Goal: Task Accomplishment & Management: Complete application form

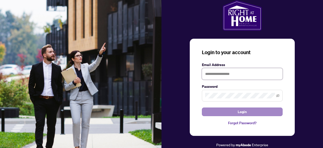
type input "**********"
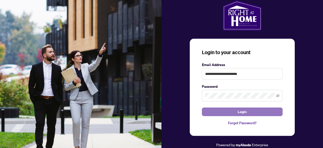
click at [241, 112] on span "Login" at bounding box center [242, 111] width 9 height 8
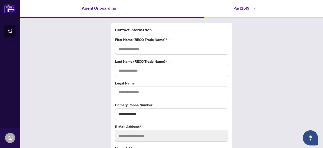
type input "*****"
type input "******"
type input "**********"
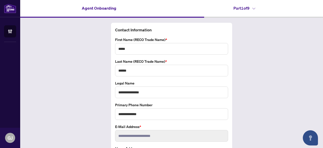
scroll to position [35, 0]
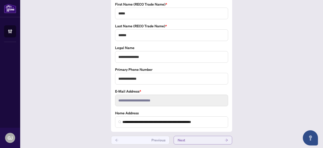
click at [190, 136] on button "Next" at bounding box center [203, 139] width 59 height 9
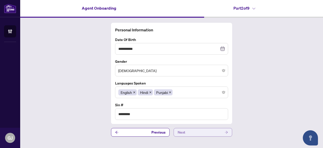
click at [191, 132] on button "Next" at bounding box center [203, 132] width 59 height 9
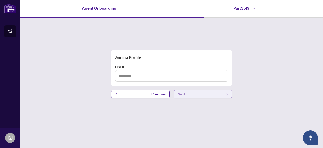
click at [194, 94] on button "Next" at bounding box center [203, 94] width 59 height 9
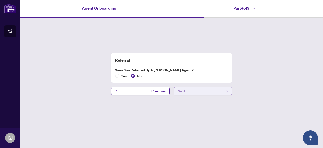
click at [194, 94] on button "Next" at bounding box center [203, 91] width 59 height 9
click at [188, 92] on button "Next" at bounding box center [203, 91] width 59 height 9
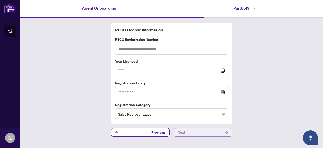
click at [184, 131] on span "Next" at bounding box center [182, 132] width 8 height 8
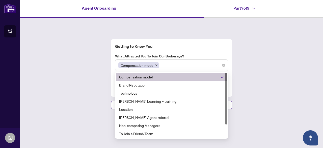
click at [217, 68] on div "Compensation model" at bounding box center [171, 65] width 106 height 9
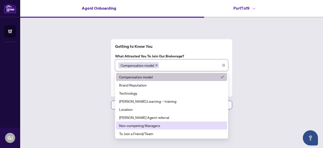
click at [133, 127] on div "Non-competing Managers" at bounding box center [171, 125] width 105 height 6
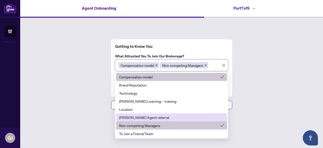
click at [54, 94] on div "Getting to Know You What attracted you to join our brokerage? Compensation mode…" at bounding box center [171, 74] width 303 height 113
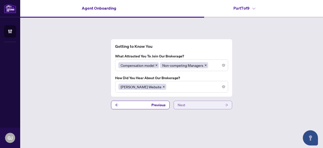
click at [193, 108] on button "Next" at bounding box center [203, 104] width 59 height 9
click at [188, 105] on button "Next" at bounding box center [203, 104] width 59 height 9
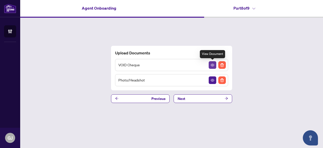
click at [213, 66] on icon "View Document" at bounding box center [213, 65] width 4 height 3
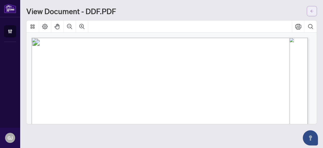
click at [313, 11] on icon "arrow-left" at bounding box center [312, 11] width 4 height 4
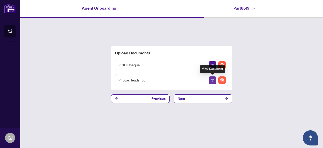
click at [211, 80] on icon "View Document" at bounding box center [213, 80] width 4 height 3
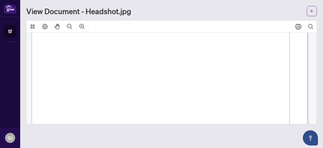
scroll to position [122, 0]
click at [311, 11] on icon "arrow-left" at bounding box center [312, 11] width 4 height 4
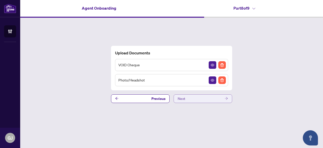
click at [202, 100] on button "Next" at bounding box center [203, 98] width 59 height 9
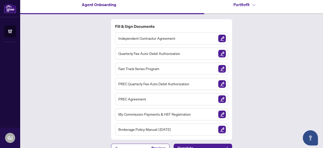
scroll to position [1, 0]
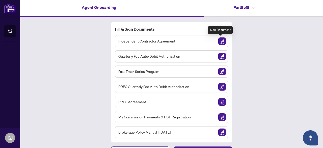
click at [219, 41] on img "Sign Document" at bounding box center [222, 41] width 8 height 8
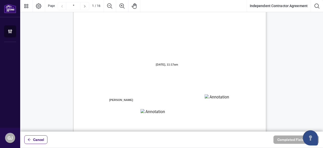
scroll to position [44, 0]
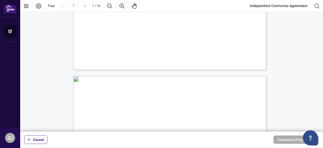
type input "*"
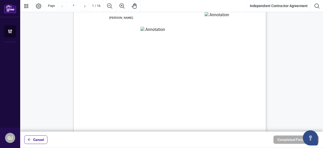
scroll to position [98, 0]
click at [37, 140] on span "Cancel" at bounding box center [38, 139] width 11 height 8
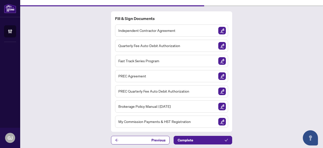
scroll to position [11, 0]
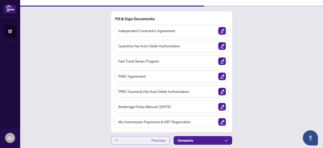
click at [128, 136] on button "Previous" at bounding box center [140, 140] width 59 height 9
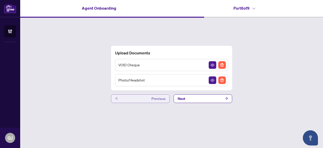
click at [141, 101] on button "Previous" at bounding box center [140, 98] width 59 height 9
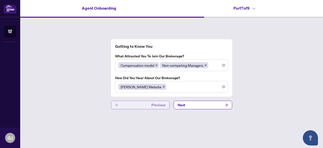
click at [129, 104] on button "Previous" at bounding box center [140, 104] width 59 height 9
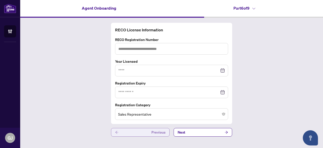
click at [125, 131] on button "Previous" at bounding box center [140, 132] width 59 height 9
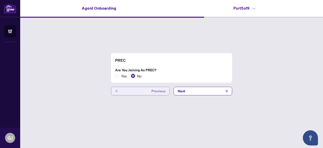
click at [132, 94] on button "Previous" at bounding box center [140, 91] width 59 height 9
click at [133, 91] on button "Previous" at bounding box center [140, 91] width 59 height 9
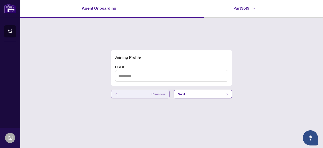
click at [138, 93] on button "Previous" at bounding box center [140, 94] width 59 height 9
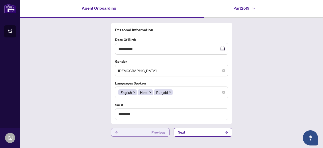
click at [138, 93] on span "Hindi" at bounding box center [145, 92] width 15 height 6
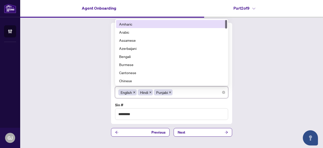
click at [72, 101] on div "**********" at bounding box center [171, 80] width 303 height 124
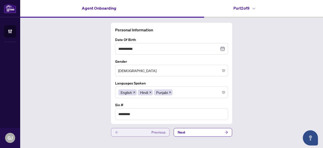
click at [140, 134] on button "Previous" at bounding box center [140, 132] width 59 height 9
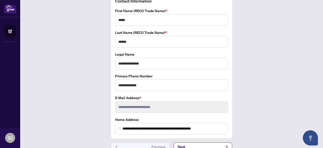
scroll to position [35, 0]
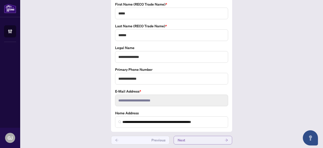
click at [194, 136] on button "Next" at bounding box center [203, 139] width 59 height 9
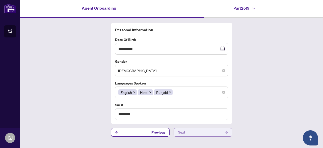
click at [190, 129] on button "Next" at bounding box center [203, 132] width 59 height 9
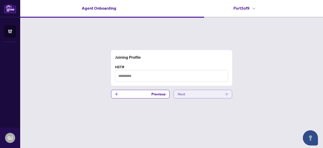
click at [187, 96] on button "Next" at bounding box center [203, 94] width 59 height 9
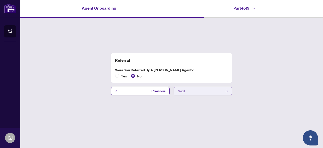
click at [192, 94] on button "Next" at bounding box center [203, 91] width 59 height 9
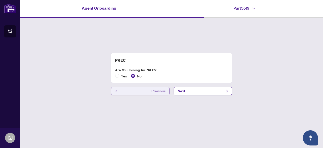
click at [142, 91] on button "Previous" at bounding box center [140, 91] width 59 height 9
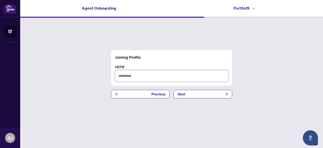
click at [135, 76] on input "text" at bounding box center [171, 76] width 113 height 12
click at [206, 95] on button "Next" at bounding box center [203, 94] width 59 height 9
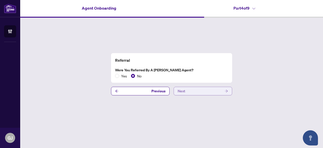
click at [207, 90] on button "Next" at bounding box center [203, 91] width 59 height 9
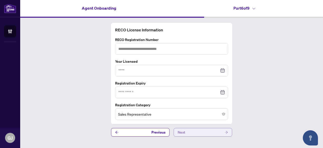
click at [199, 132] on button "Next" at bounding box center [203, 132] width 59 height 9
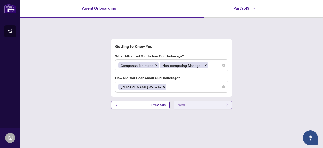
click at [192, 107] on button "Next" at bounding box center [203, 104] width 59 height 9
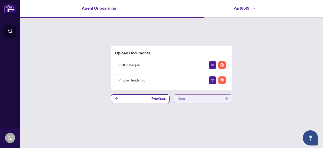
click at [191, 98] on button "Next" at bounding box center [203, 98] width 59 height 9
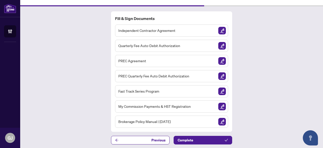
scroll to position [11, 0]
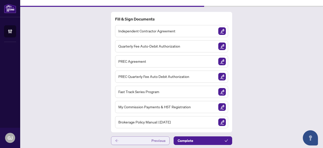
click at [123, 140] on button "Previous" at bounding box center [140, 140] width 59 height 9
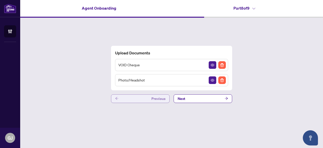
click at [141, 97] on button "Previous" at bounding box center [140, 98] width 59 height 9
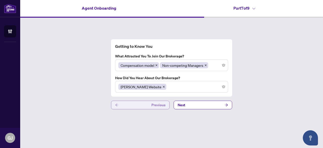
click at [128, 104] on button "Previous" at bounding box center [140, 104] width 59 height 9
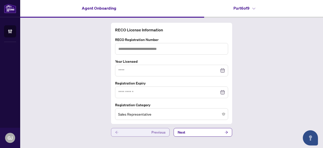
click at [148, 134] on button "Previous" at bounding box center [140, 132] width 59 height 9
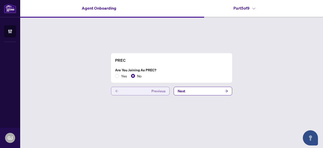
click at [140, 90] on button "Previous" at bounding box center [140, 91] width 59 height 9
click at [131, 94] on button "Previous" at bounding box center [140, 91] width 59 height 9
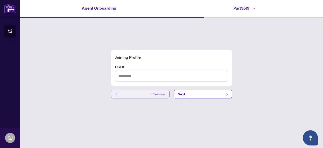
click at [132, 96] on button "Previous" at bounding box center [140, 94] width 59 height 9
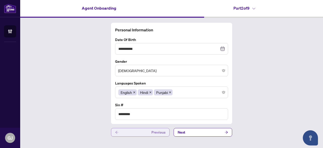
click at [136, 132] on button "Previous" at bounding box center [140, 132] width 59 height 9
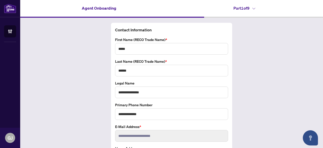
scroll to position [35, 0]
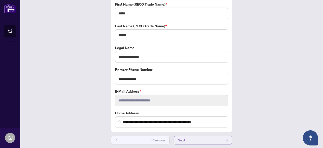
click at [192, 137] on button "Next" at bounding box center [203, 139] width 59 height 9
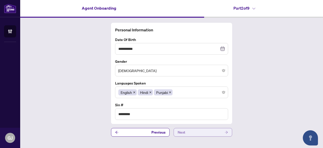
click at [190, 129] on button "Next" at bounding box center [203, 132] width 59 height 9
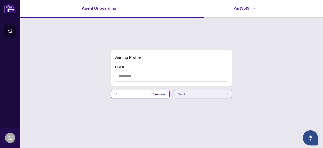
click at [190, 94] on button "Next" at bounding box center [203, 94] width 59 height 9
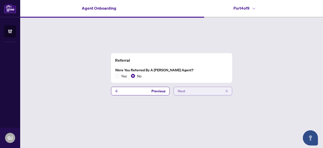
click at [191, 92] on button "Next" at bounding box center [203, 91] width 59 height 9
click at [192, 94] on button "Next" at bounding box center [203, 91] width 59 height 9
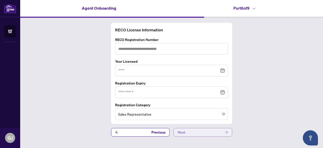
click at [196, 131] on button "Next" at bounding box center [203, 132] width 59 height 9
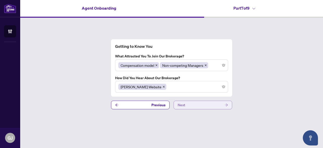
click at [195, 104] on button "Next" at bounding box center [203, 104] width 59 height 9
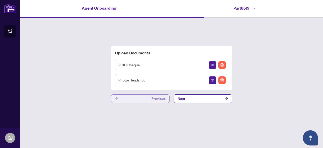
click at [136, 98] on button "Previous" at bounding box center [140, 98] width 59 height 9
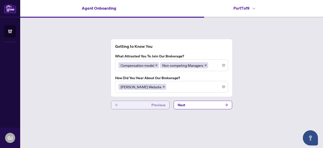
click at [134, 104] on button "Previous" at bounding box center [140, 104] width 59 height 9
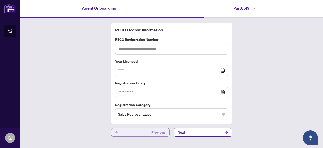
click at [135, 132] on button "Previous" at bounding box center [140, 132] width 59 height 9
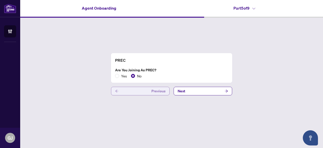
click at [126, 90] on button "Previous" at bounding box center [140, 91] width 59 height 9
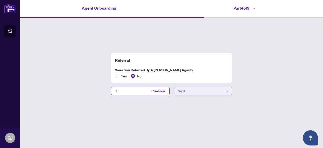
click at [189, 88] on button "Next" at bounding box center [203, 91] width 59 height 9
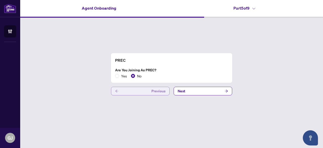
click at [142, 92] on button "Previous" at bounding box center [140, 91] width 59 height 9
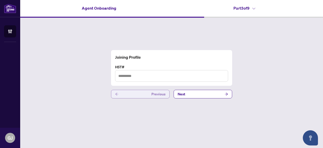
click at [142, 92] on button "Previous" at bounding box center [140, 94] width 59 height 9
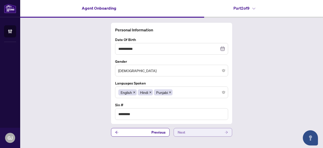
click at [203, 131] on button "Next" at bounding box center [203, 132] width 59 height 9
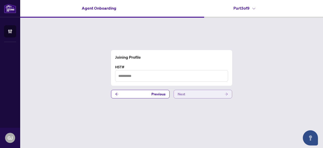
click at [200, 95] on button "Next" at bounding box center [203, 94] width 59 height 9
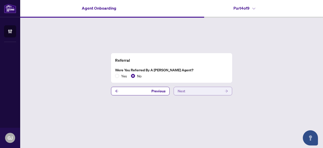
click at [200, 95] on button "Next" at bounding box center [203, 91] width 59 height 9
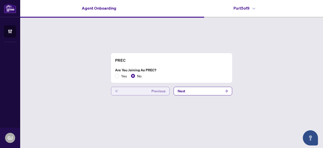
click at [131, 89] on button "Previous" at bounding box center [140, 91] width 59 height 9
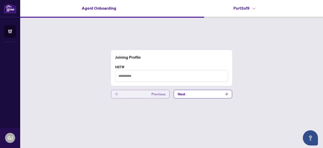
click at [131, 95] on button "Previous" at bounding box center [140, 94] width 59 height 9
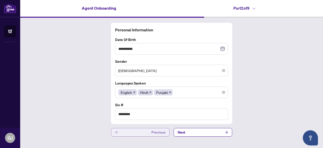
click at [126, 132] on button "Previous" at bounding box center [140, 132] width 59 height 9
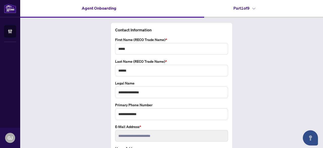
scroll to position [35, 0]
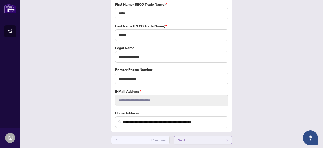
click at [189, 139] on button "Next" at bounding box center [203, 139] width 59 height 9
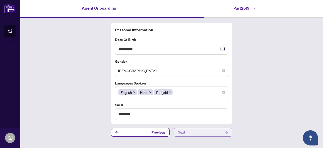
click at [194, 130] on button "Next" at bounding box center [203, 132] width 59 height 9
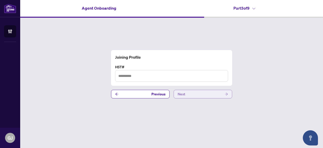
click at [192, 96] on button "Next" at bounding box center [203, 94] width 59 height 9
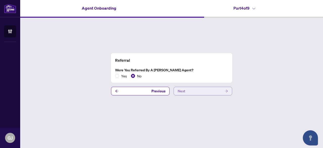
click at [195, 91] on button "Next" at bounding box center [203, 91] width 59 height 9
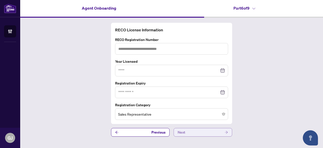
click at [197, 129] on button "Next" at bounding box center [203, 132] width 59 height 9
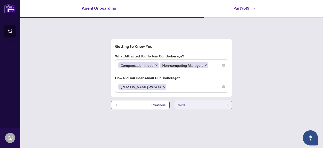
click at [199, 104] on button "Next" at bounding box center [203, 104] width 59 height 9
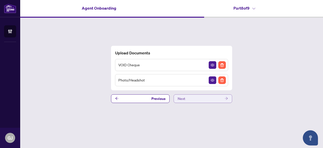
click at [194, 100] on button "Next" at bounding box center [203, 98] width 59 height 9
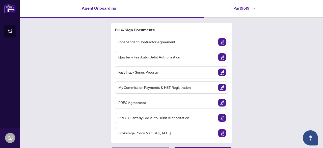
click at [92, 90] on div "Fill & Sign Documents Independent Contractor Agreement Quarterly Fee Auto-Debit…" at bounding box center [171, 89] width 303 height 143
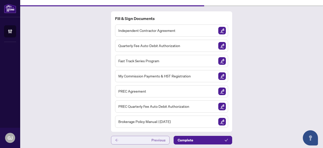
click at [130, 140] on button "Previous" at bounding box center [140, 139] width 59 height 9
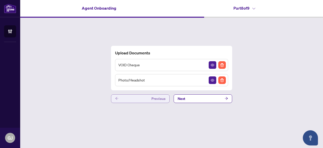
click at [132, 97] on button "Previous" at bounding box center [140, 98] width 59 height 9
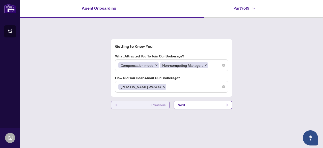
click at [133, 106] on button "Previous" at bounding box center [140, 104] width 59 height 9
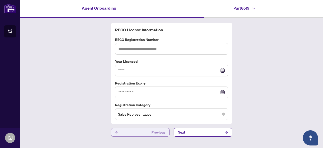
click at [137, 130] on button "Previous" at bounding box center [140, 132] width 59 height 9
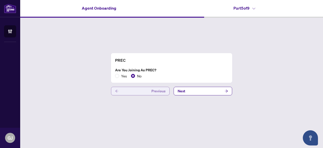
click at [135, 93] on button "Previous" at bounding box center [140, 91] width 59 height 9
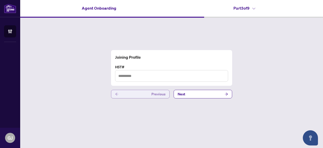
click at [135, 93] on button "Previous" at bounding box center [140, 94] width 59 height 9
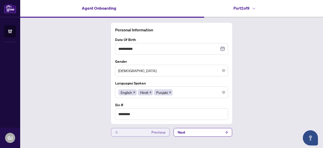
click at [132, 132] on button "Previous" at bounding box center [140, 132] width 59 height 9
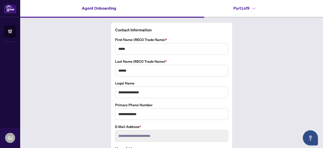
scroll to position [35, 0]
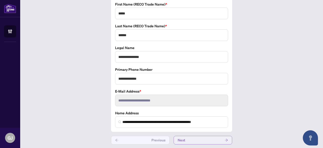
click at [194, 139] on button "Next" at bounding box center [203, 139] width 59 height 9
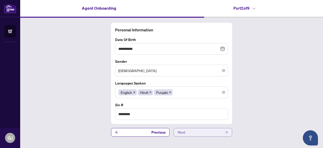
click at [200, 130] on button "Next" at bounding box center [203, 132] width 59 height 9
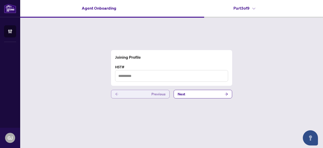
click at [130, 95] on button "Previous" at bounding box center [140, 94] width 59 height 9
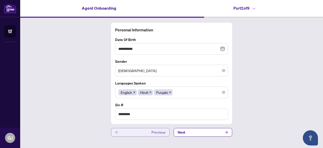
click at [126, 130] on button "Previous" at bounding box center [140, 132] width 59 height 9
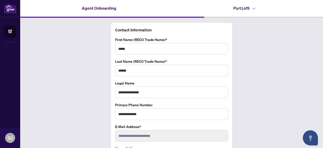
scroll to position [35, 0]
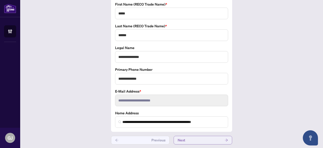
click at [185, 137] on button "Next" at bounding box center [203, 139] width 59 height 9
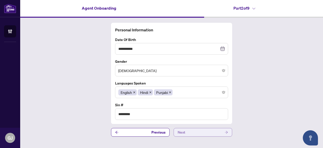
click at [191, 131] on button "Next" at bounding box center [203, 132] width 59 height 9
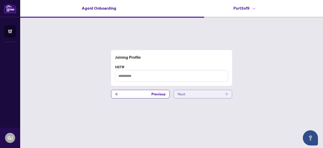
click at [188, 92] on button "Next" at bounding box center [203, 94] width 59 height 9
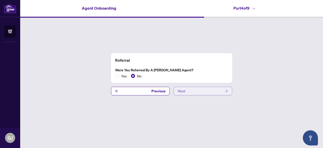
click at [186, 90] on button "Next" at bounding box center [203, 91] width 59 height 9
click at [189, 91] on button "Next" at bounding box center [203, 91] width 59 height 9
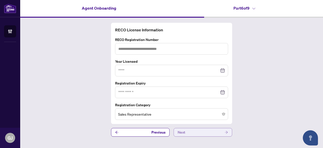
click at [193, 133] on button "Next" at bounding box center [203, 132] width 59 height 9
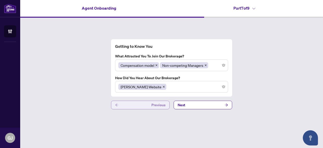
click at [143, 107] on button "Previous" at bounding box center [140, 104] width 59 height 9
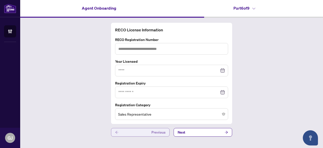
click at [136, 131] on button "Previous" at bounding box center [140, 132] width 59 height 9
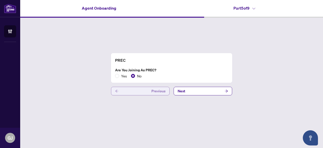
click at [139, 91] on button "Previous" at bounding box center [140, 91] width 59 height 9
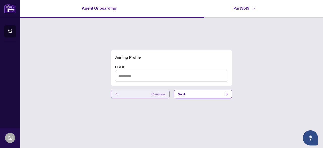
click at [138, 94] on button "Previous" at bounding box center [140, 94] width 59 height 9
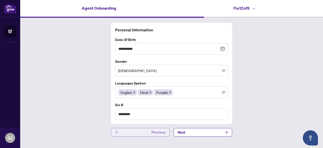
click at [133, 132] on button "Previous" at bounding box center [140, 132] width 59 height 9
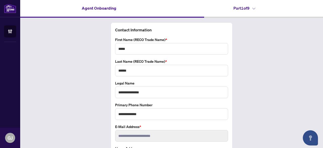
scroll to position [35, 0]
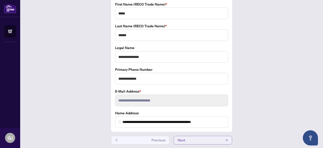
click at [194, 137] on button "Next" at bounding box center [203, 139] width 59 height 9
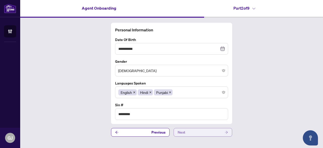
click at [194, 131] on button "Next" at bounding box center [203, 132] width 59 height 9
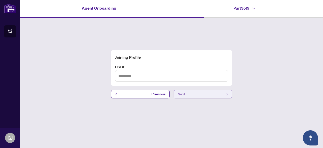
click at [196, 91] on button "Next" at bounding box center [203, 94] width 59 height 9
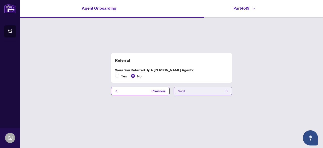
click at [193, 94] on button "Next" at bounding box center [203, 91] width 59 height 9
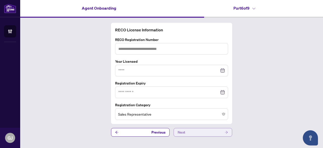
click at [192, 130] on button "Next" at bounding box center [203, 132] width 59 height 9
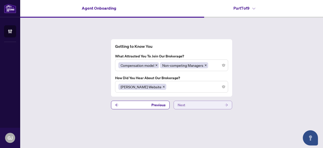
click at [195, 102] on button "Next" at bounding box center [203, 104] width 59 height 9
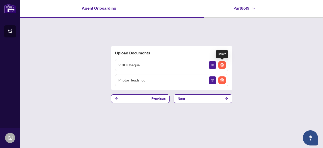
click at [222, 63] on img "Delete File" at bounding box center [222, 65] width 8 height 8
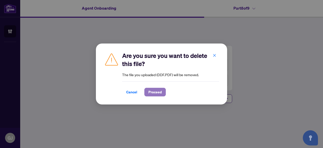
click at [154, 92] on span "Proceed" at bounding box center [154, 92] width 13 height 8
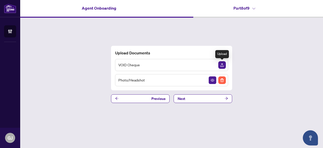
click at [222, 65] on img "Upload Document" at bounding box center [222, 65] width 8 height 8
click at [220, 65] on img "Upload Document" at bounding box center [222, 65] width 8 height 8
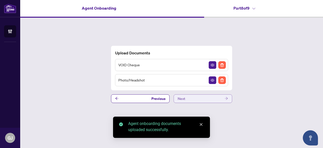
click at [197, 97] on button "Next" at bounding box center [203, 98] width 59 height 9
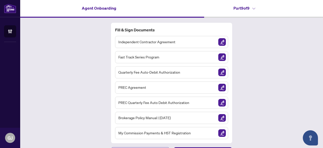
scroll to position [11, 0]
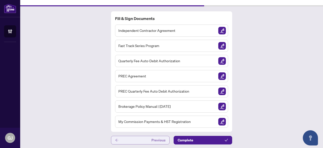
click at [136, 139] on button "Previous" at bounding box center [140, 139] width 59 height 9
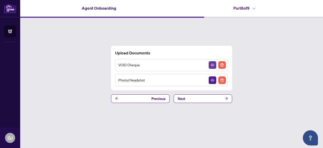
click at [215, 65] on button "button" at bounding box center [213, 65] width 8 height 8
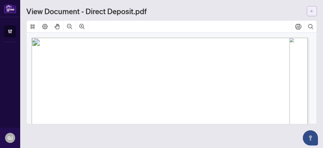
click at [310, 9] on icon "arrow-left" at bounding box center [312, 11] width 4 height 4
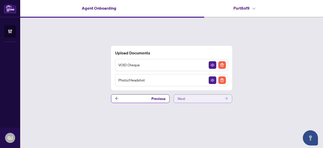
click at [198, 97] on button "Next" at bounding box center [203, 98] width 59 height 9
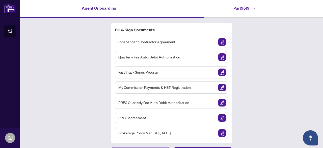
click at [222, 42] on img "Sign Document" at bounding box center [222, 42] width 8 height 8
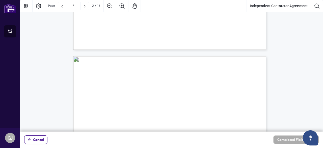
scroll to position [135, 0]
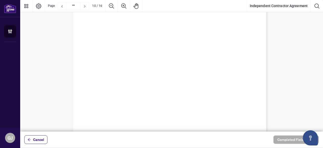
type input "**"
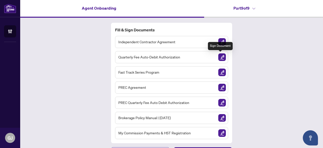
click at [222, 56] on img "Sign Document" at bounding box center [222, 57] width 8 height 8
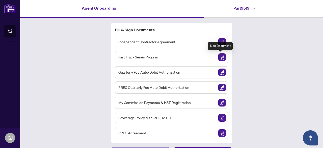
click at [219, 57] on img "Sign Document" at bounding box center [222, 57] width 8 height 8
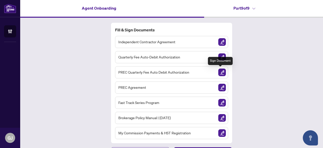
click at [221, 72] on img "Sign Document" at bounding box center [222, 72] width 8 height 8
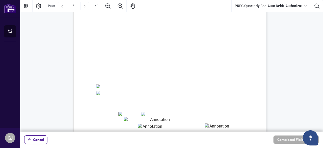
scroll to position [45, 0]
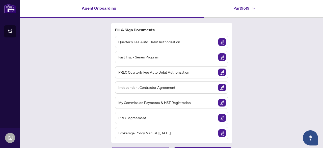
scroll to position [11, 0]
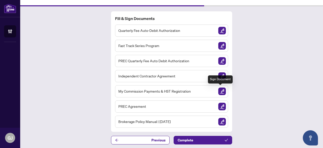
click at [219, 92] on img "Sign Document" at bounding box center [222, 91] width 8 height 8
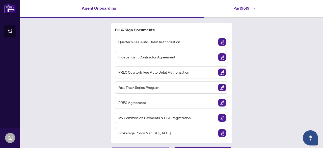
scroll to position [11, 0]
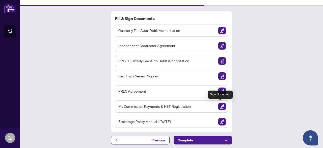
click at [223, 106] on img "Sign Document" at bounding box center [222, 106] width 8 height 8
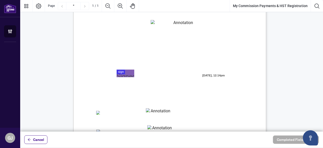
scroll to position [141, 0]
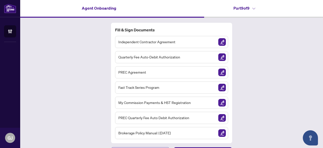
scroll to position [11, 0]
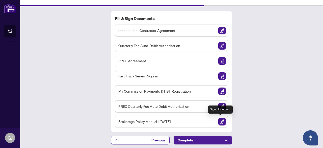
click at [221, 121] on img "Sign Document" at bounding box center [222, 122] width 8 height 8
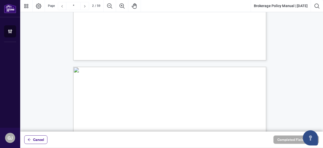
scroll to position [292, 0]
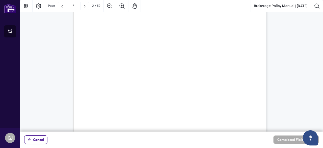
click at [121, 103] on span "33. Deal Files" at bounding box center [112, 102] width 20 height 5
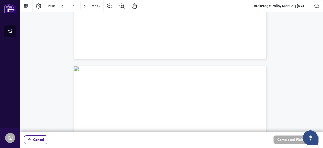
type input "**"
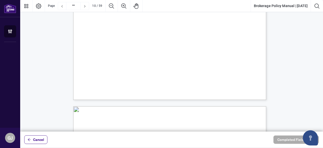
scroll to position [2490, 0]
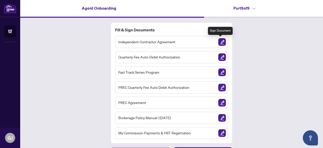
click at [221, 42] on img "Sign Document" at bounding box center [222, 42] width 8 height 8
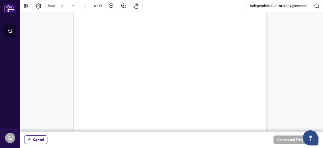
scroll to position [3864, 0]
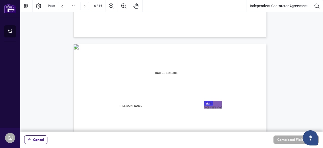
type input "**"
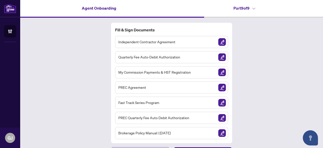
scroll to position [11, 0]
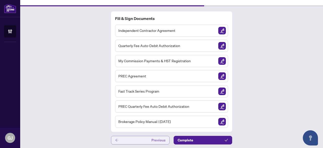
click at [125, 141] on button "Previous" at bounding box center [140, 139] width 59 height 9
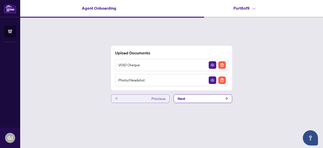
click at [125, 99] on button "Previous" at bounding box center [140, 98] width 59 height 9
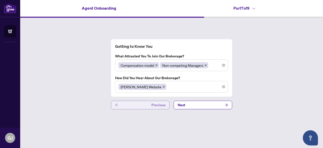
click at [125, 104] on button "Previous" at bounding box center [140, 104] width 59 height 9
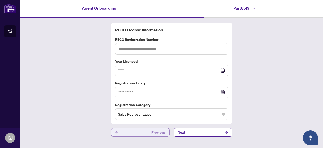
click at [131, 133] on button "Previous" at bounding box center [140, 132] width 59 height 9
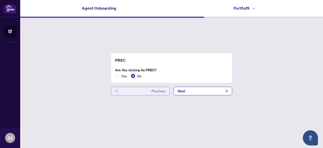
click at [130, 91] on button "Previous" at bounding box center [140, 91] width 59 height 9
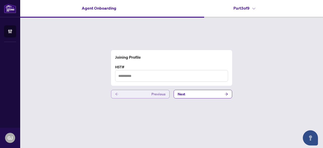
click at [128, 95] on button "Previous" at bounding box center [140, 94] width 59 height 9
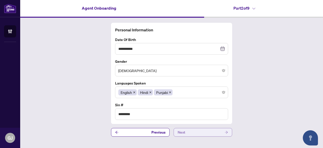
click at [199, 134] on button "Next" at bounding box center [203, 132] width 59 height 9
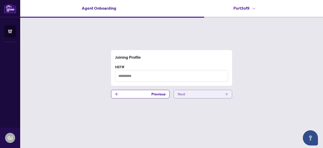
click at [199, 93] on button "Next" at bounding box center [203, 94] width 59 height 9
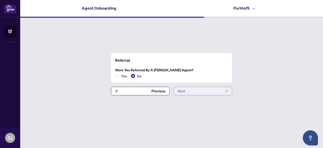
click at [191, 90] on button "Next" at bounding box center [203, 91] width 59 height 9
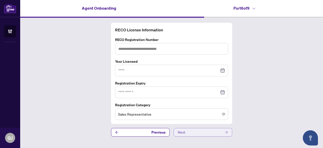
click at [194, 128] on button "Next" at bounding box center [203, 132] width 59 height 9
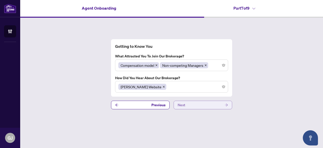
click at [197, 107] on button "Next" at bounding box center [203, 104] width 59 height 9
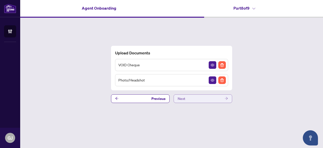
click at [192, 94] on button "Next" at bounding box center [203, 98] width 59 height 9
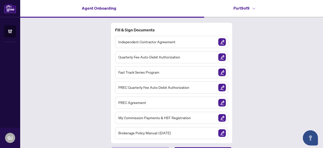
scroll to position [11, 0]
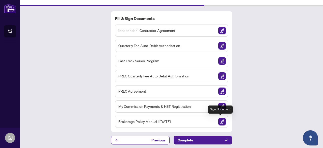
click at [220, 120] on img "Sign Document" at bounding box center [222, 122] width 8 height 8
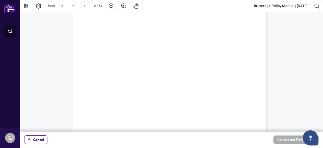
type input "**"
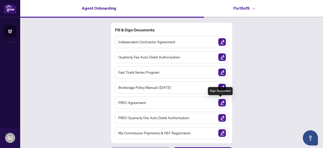
click at [221, 103] on img "Sign Document" at bounding box center [222, 103] width 8 height 8
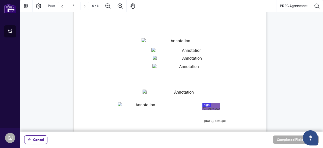
scroll to position [1298, 0]
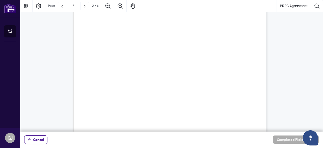
type input "*"
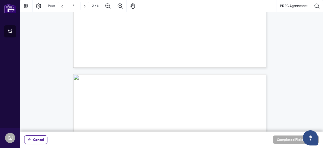
scroll to position [199, 0]
